Goal: Communication & Community: Answer question/provide support

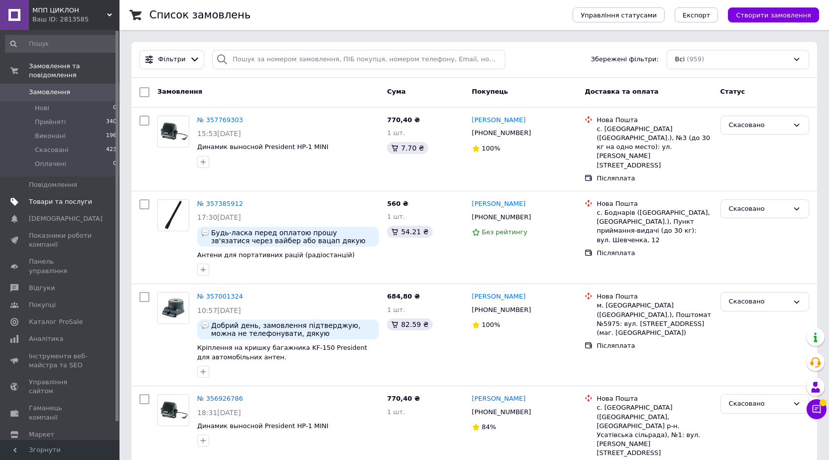
click at [73, 197] on span "Товари та послуги" at bounding box center [60, 201] width 63 height 9
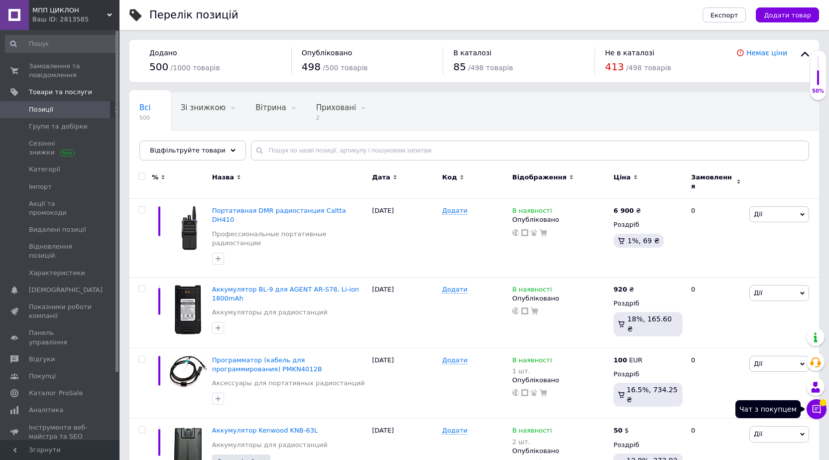
click at [815, 409] on icon at bounding box center [817, 409] width 10 height 10
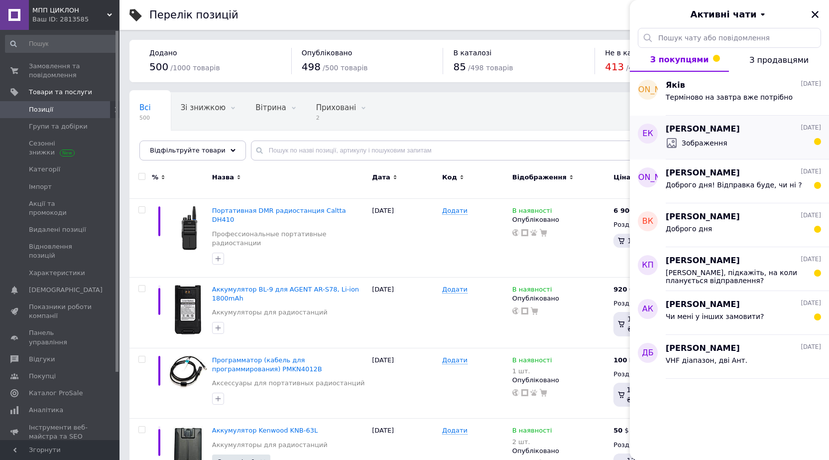
click at [784, 148] on div "Зображення" at bounding box center [743, 143] width 155 height 16
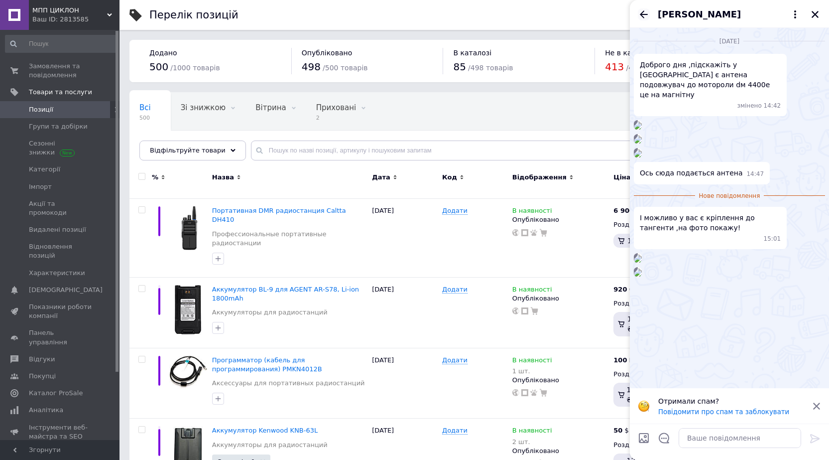
click at [641, 16] on icon "Назад" at bounding box center [644, 14] width 12 height 12
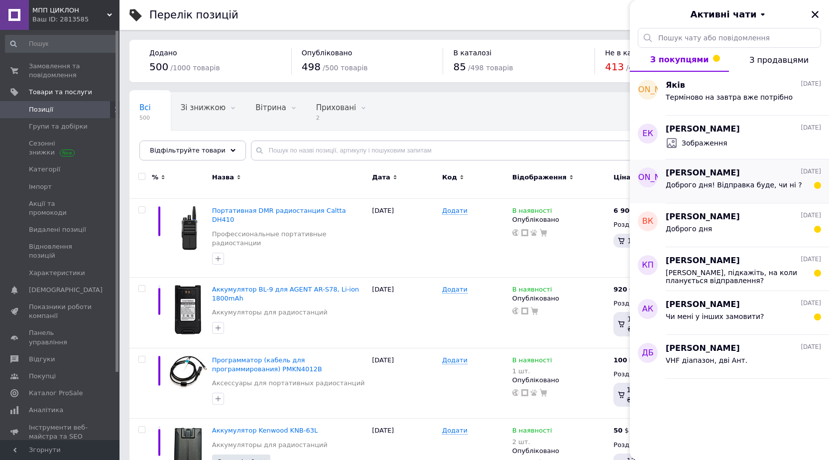
click at [776, 185] on span "Доброго дня! Відправка буде, чи ні ?" at bounding box center [734, 185] width 136 height 8
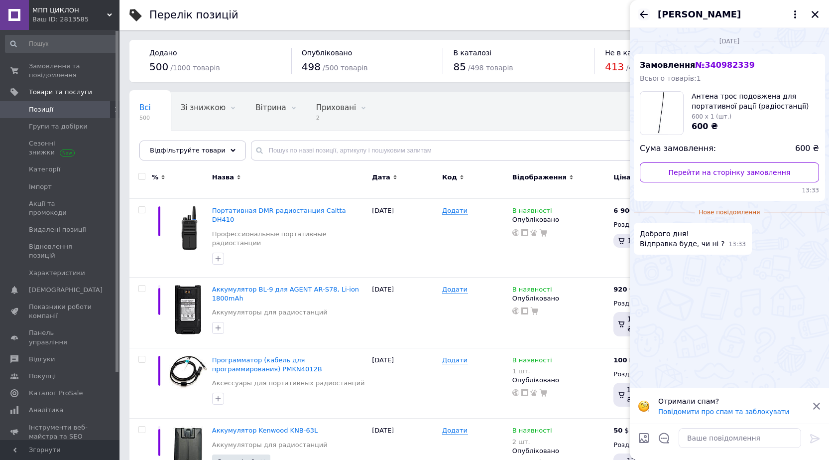
click at [644, 15] on icon "Назад" at bounding box center [644, 14] width 12 height 12
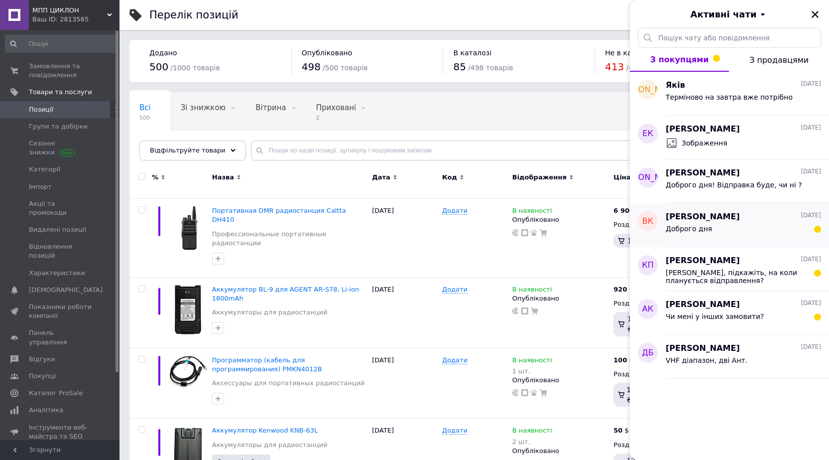
click at [740, 233] on div "Доброго дня" at bounding box center [743, 231] width 155 height 16
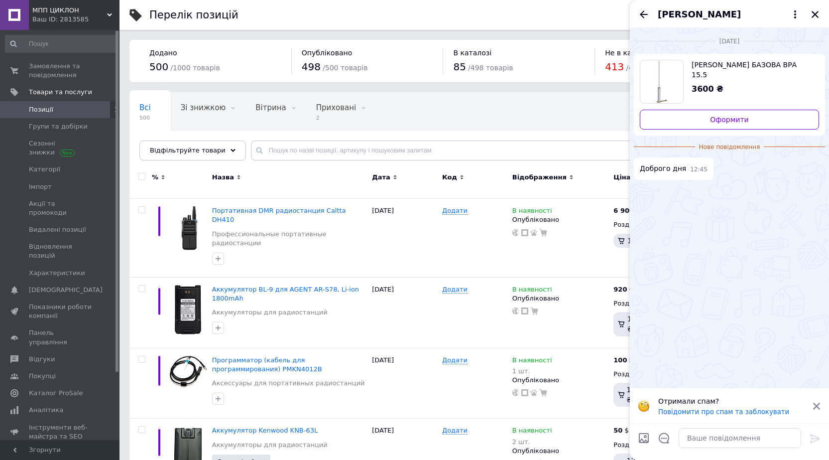
click at [648, 16] on icon "Назад" at bounding box center [644, 14] width 12 height 12
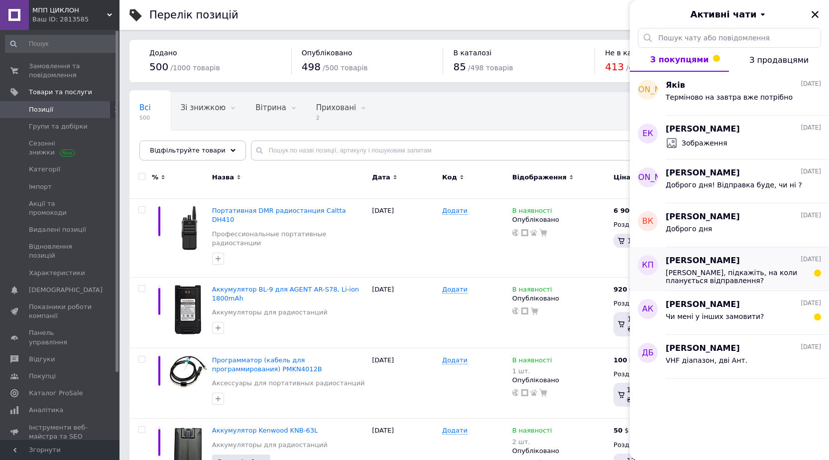
click at [759, 273] on span "[PERSON_NAME], підкажіть, на коли планується відправлення?" at bounding box center [736, 276] width 141 height 16
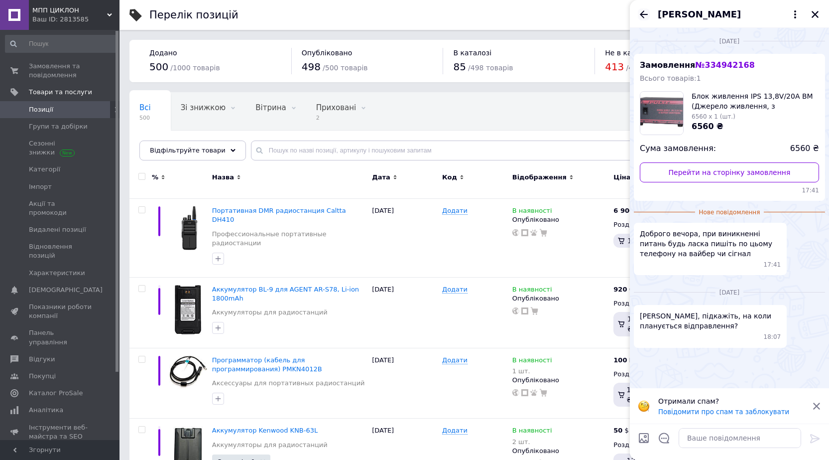
click at [645, 16] on icon "Назад" at bounding box center [644, 14] width 12 height 12
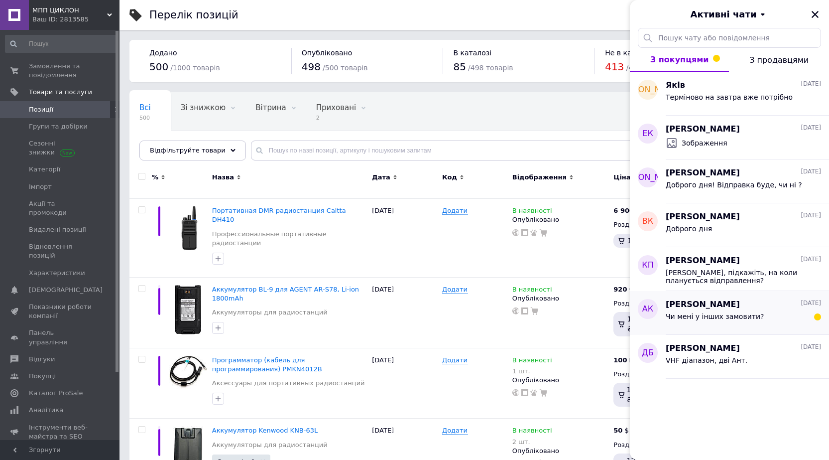
click at [774, 316] on div "Чи мені у інших замовити?" at bounding box center [743, 318] width 155 height 16
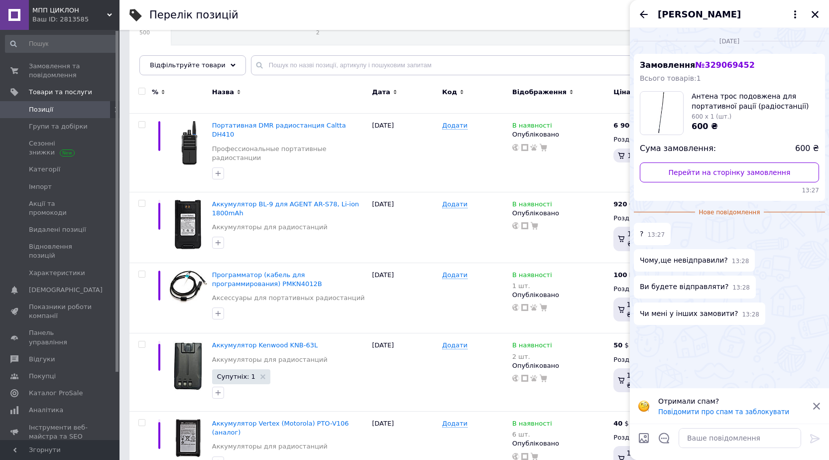
scroll to position [100, 0]
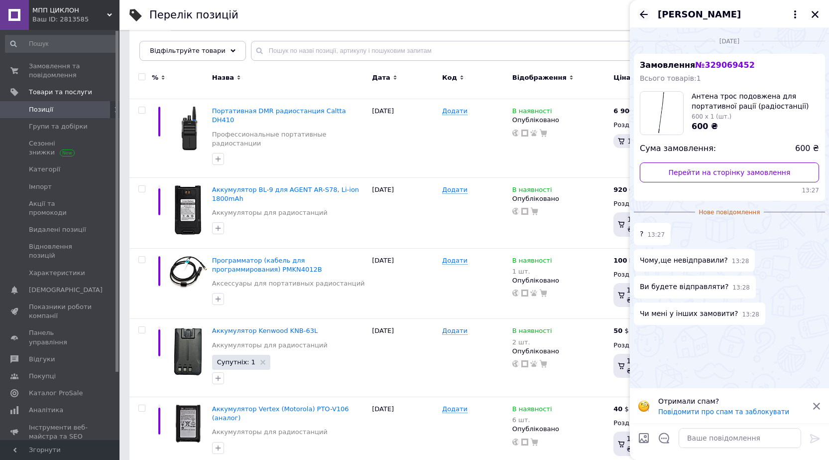
click at [648, 9] on icon "Назад" at bounding box center [644, 14] width 12 height 12
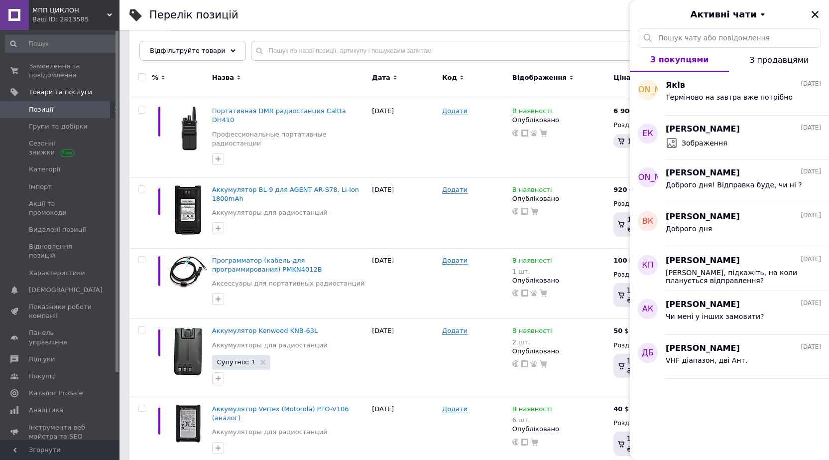
click at [813, 14] on icon "Закрити" at bounding box center [815, 14] width 9 height 9
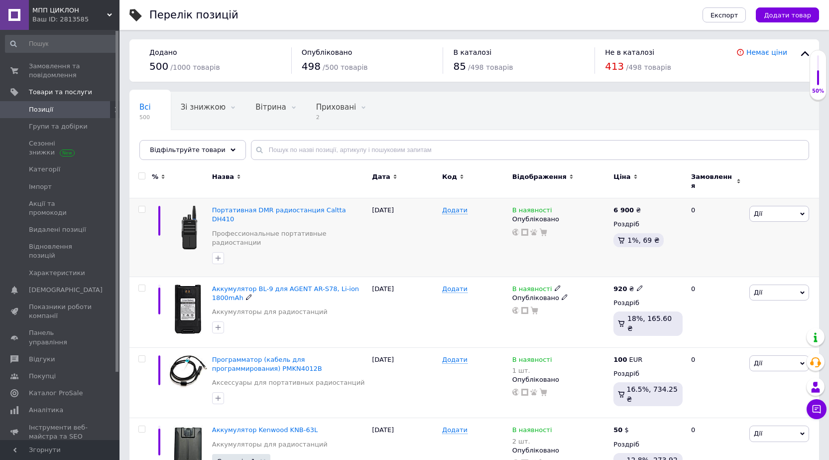
scroll to position [0, 0]
drag, startPoint x: 67, startPoint y: 54, endPoint x: 53, endPoint y: 73, distance: 22.8
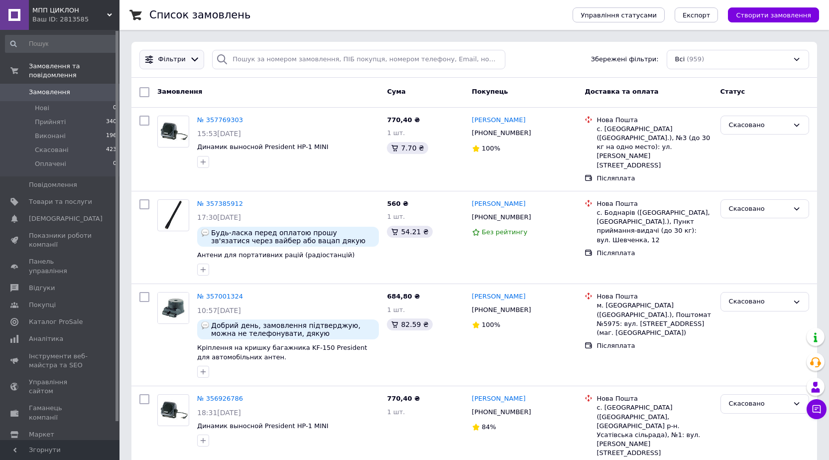
click at [190, 55] on icon at bounding box center [195, 59] width 10 height 10
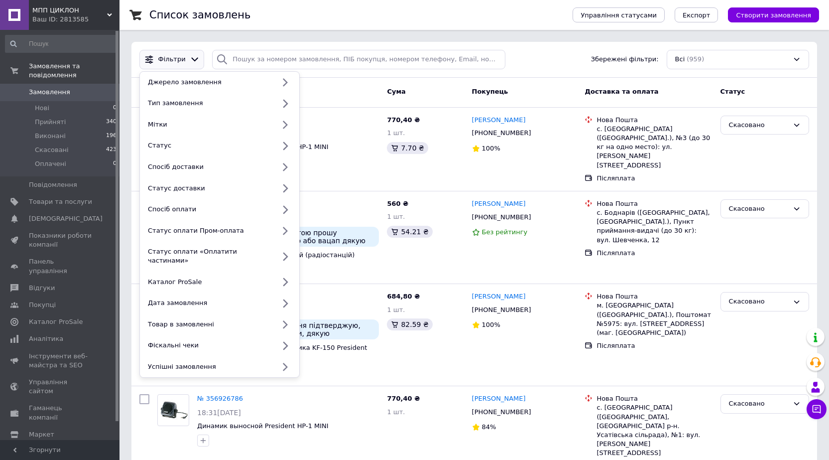
click at [190, 55] on icon at bounding box center [195, 59] width 10 height 10
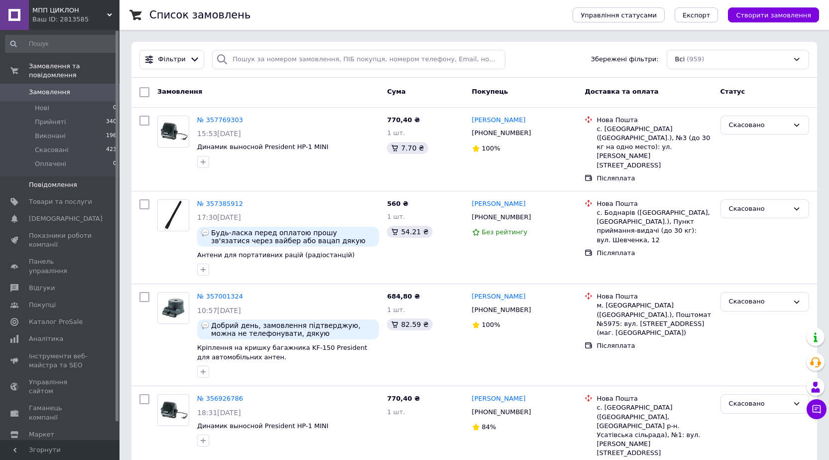
click at [66, 180] on span "Повідомлення" at bounding box center [53, 184] width 48 height 9
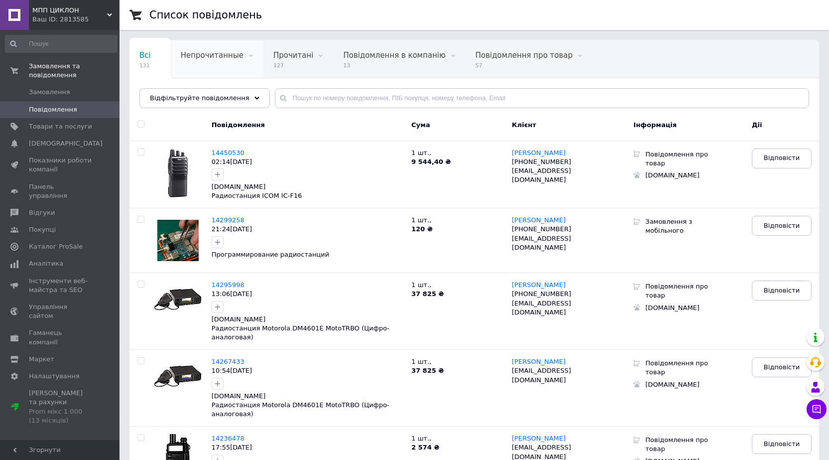
click at [208, 68] on div "Непрочитанные 0" at bounding box center [217, 59] width 93 height 38
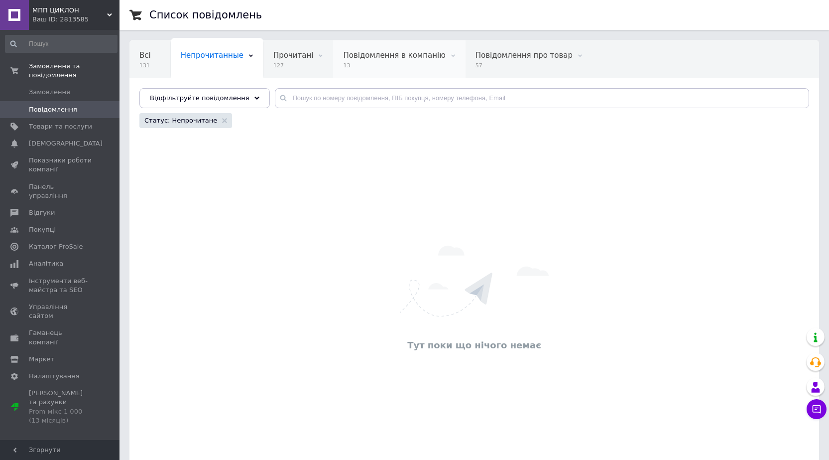
click at [369, 66] on span "13" at bounding box center [394, 65] width 102 height 7
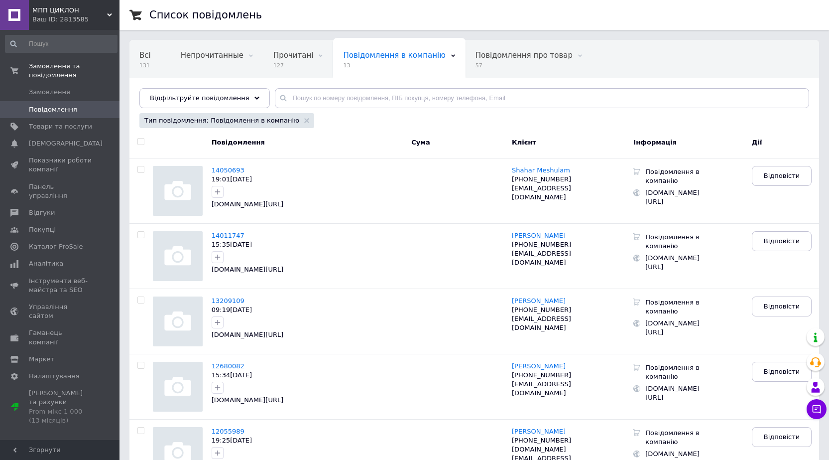
click at [195, 56] on span "Непрочитанные" at bounding box center [212, 55] width 63 height 9
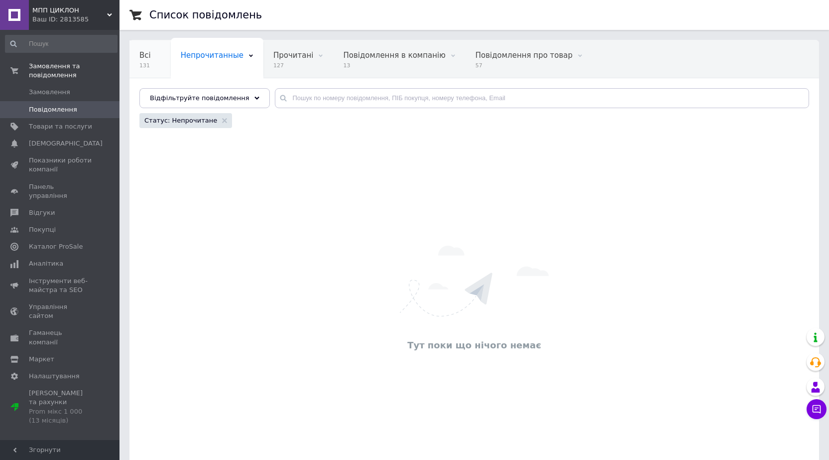
click at [143, 59] on span "Всі" at bounding box center [144, 55] width 11 height 9
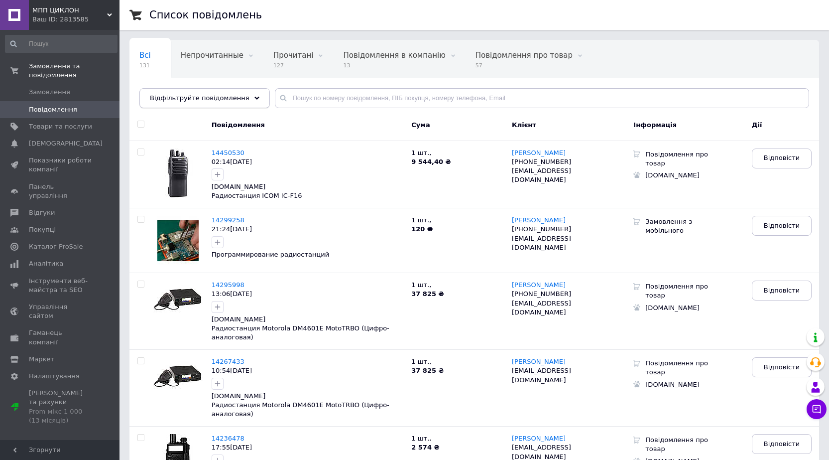
click at [227, 104] on div "Відфільтруйте повідомлення" at bounding box center [204, 98] width 130 height 20
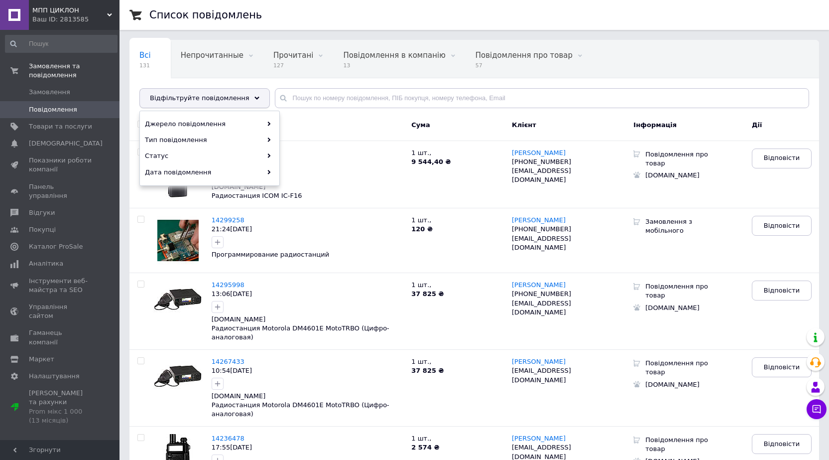
click at [227, 104] on div "Відфільтруйте повідомлення" at bounding box center [204, 98] width 130 height 20
